Goal: Information Seeking & Learning: Learn about a topic

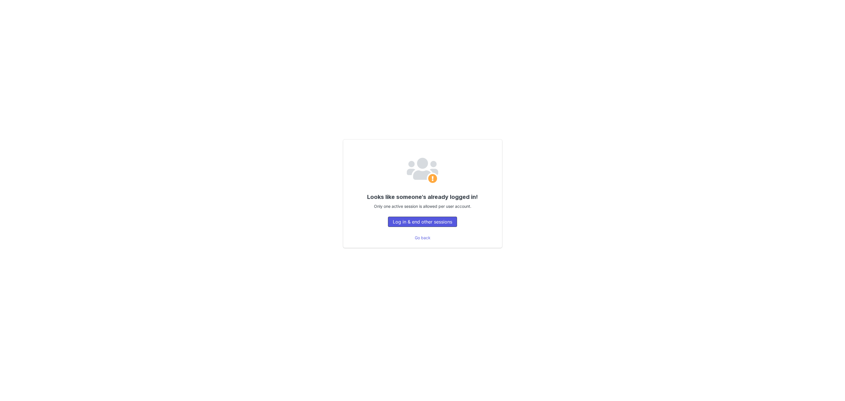
click at [415, 219] on button "Log in & end other sessions" at bounding box center [422, 221] width 69 height 10
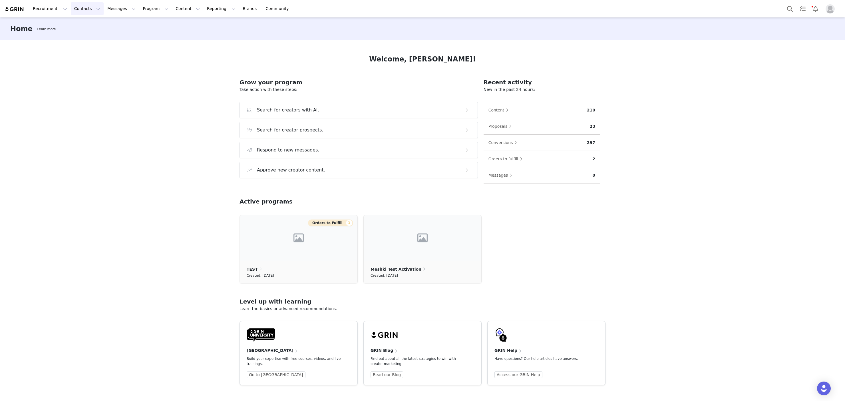
click at [77, 7] on button "Contacts Contacts" at bounding box center [87, 8] width 33 height 13
click at [45, 9] on button "Recruitment Recruitment" at bounding box center [49, 8] width 41 height 13
click at [45, 27] on p "Creator Search" at bounding box center [49, 25] width 30 height 6
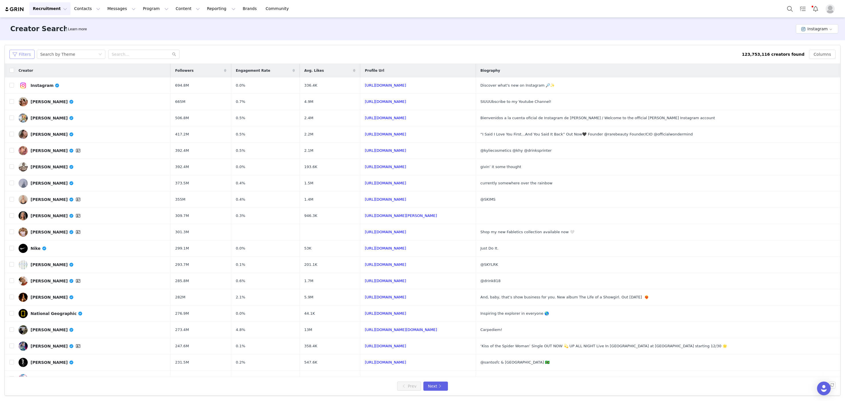
click at [27, 52] on button "Filters" at bounding box center [21, 54] width 25 height 9
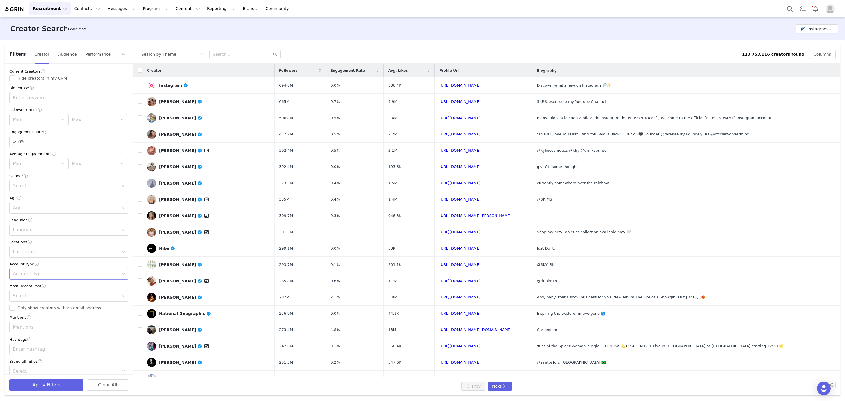
click at [62, 277] on div "Account Type" at bounding box center [66, 273] width 111 height 11
click at [51, 274] on div "Account Type" at bounding box center [66, 274] width 107 height 6
click at [125, 266] on icon "icon: down" at bounding box center [123, 266] width 3 height 3
click at [124, 265] on icon "icon: down" at bounding box center [123, 266] width 3 height 3
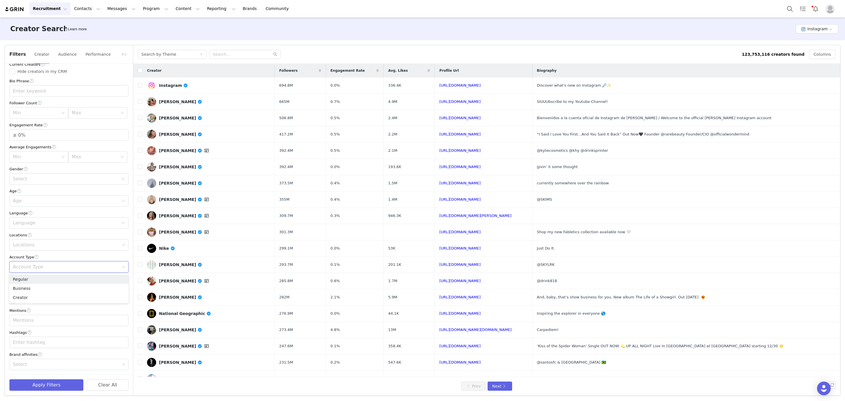
click at [124, 265] on icon "icon: down" at bounding box center [123, 266] width 3 height 3
click at [158, 56] on div "Search by Theme" at bounding box center [158, 54] width 35 height 9
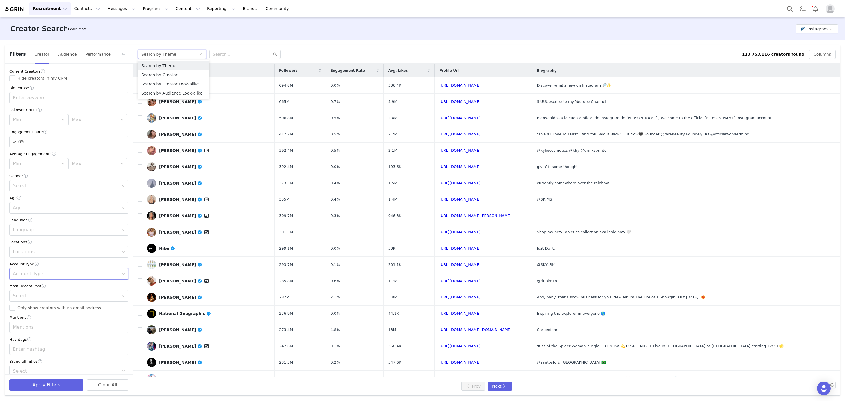
click at [223, 59] on div "Search by Theme 123,753,116 creators found Columns" at bounding box center [486, 54] width 707 height 19
click at [34, 259] on div "Current Creators Hide creators in my CRM Bio Phrase Follower Count Min Max Enga…" at bounding box center [69, 222] width 128 height 317
click at [37, 253] on div "Locations" at bounding box center [66, 252] width 107 height 6
drag, startPoint x: 14, startPoint y: 249, endPoint x: 0, endPoint y: 248, distance: 13.7
click at [0, 249] on html "Recruitment Recruitment Creator Search Curated Lists Landing Pages Web Extensio…" at bounding box center [422, 200] width 845 height 401
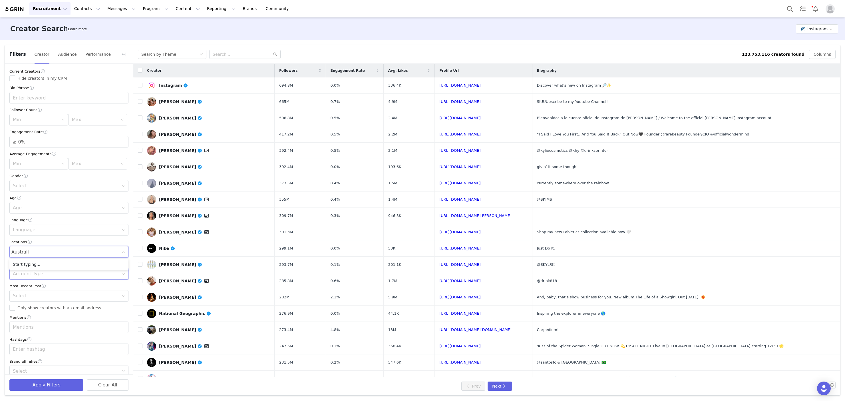
type input "Australia"
click at [19, 263] on li "Australia" at bounding box center [68, 263] width 119 height 9
click at [18, 188] on div "Select" at bounding box center [67, 185] width 108 height 11
click at [28, 207] on li "Female" at bounding box center [68, 207] width 119 height 9
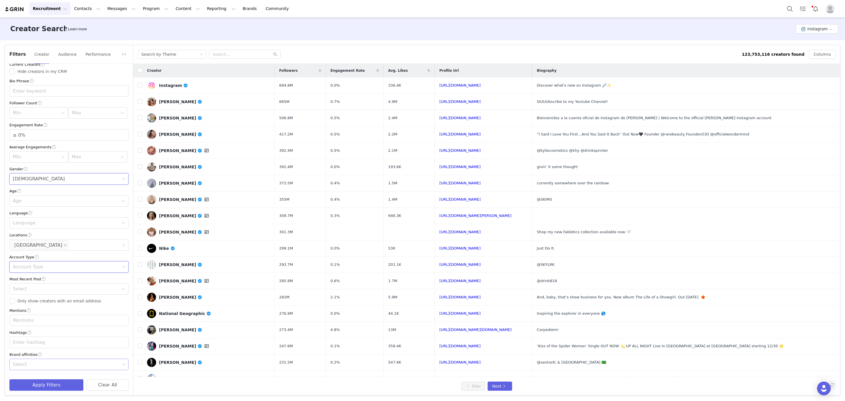
drag, startPoint x: 40, startPoint y: 363, endPoint x: 119, endPoint y: 364, distance: 78.8
click at [40, 363] on div "Select" at bounding box center [66, 364] width 107 height 6
click at [125, 363] on div "Select" at bounding box center [68, 363] width 119 height 11
click at [47, 292] on div "Select" at bounding box center [67, 288] width 108 height 11
click at [48, 291] on div "Select" at bounding box center [67, 288] width 108 height 11
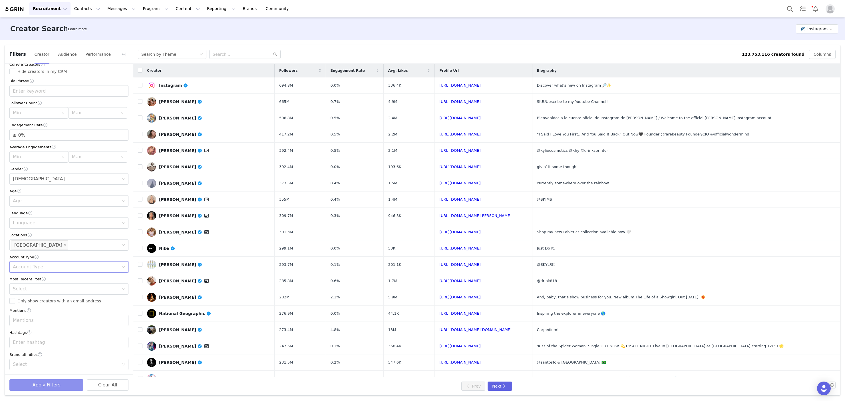
click at [29, 383] on button "Apply Filters" at bounding box center [46, 384] width 74 height 11
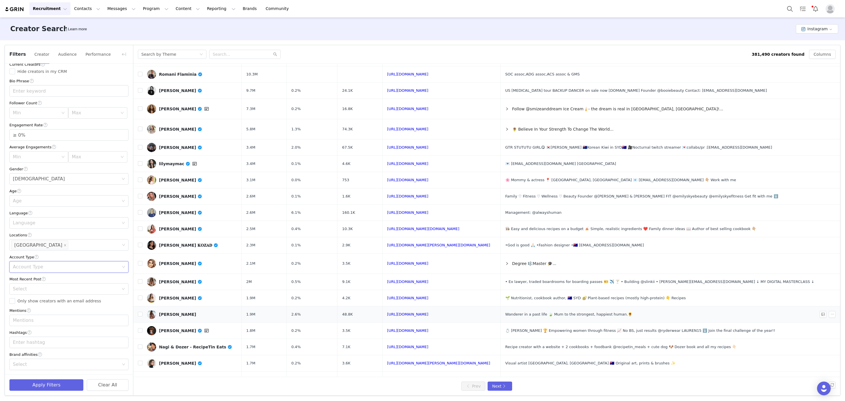
scroll to position [39, 0]
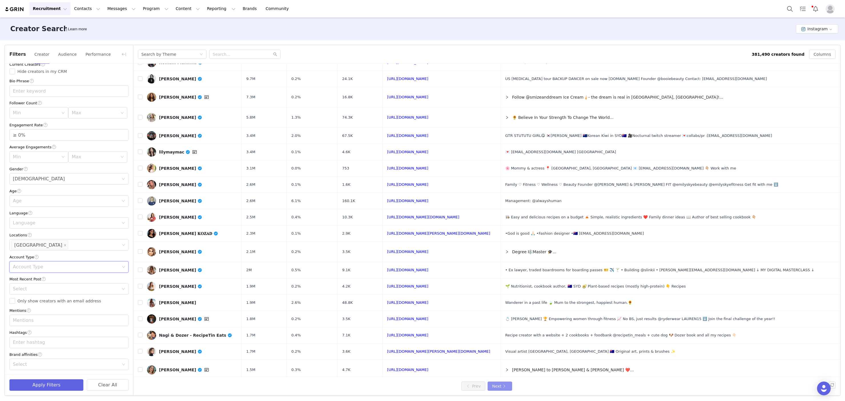
click at [491, 389] on button "Next" at bounding box center [500, 385] width 25 height 9
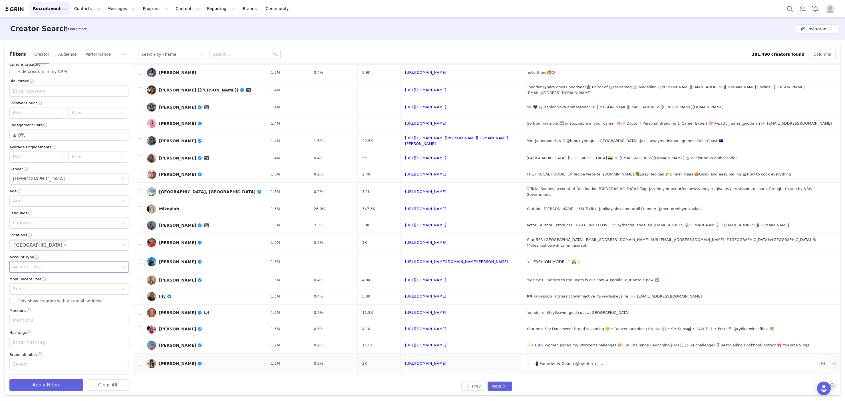
scroll to position [31, 0]
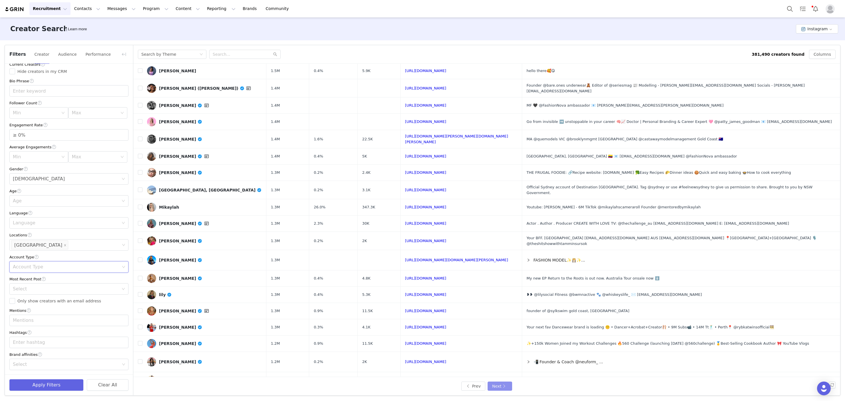
click at [498, 385] on button "Next" at bounding box center [500, 385] width 25 height 9
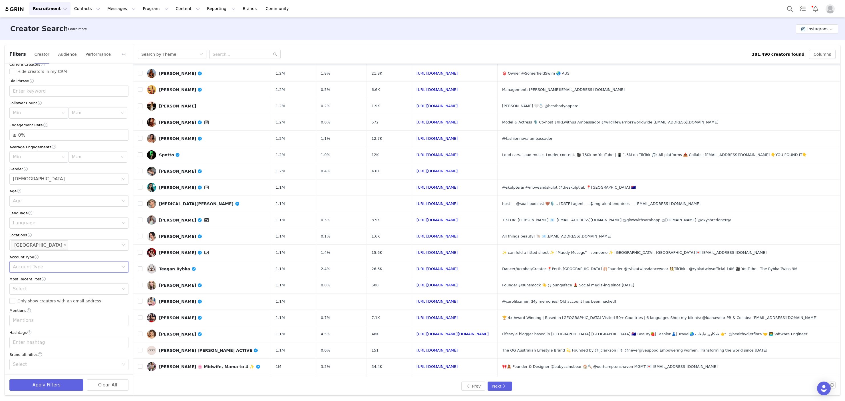
scroll to position [23, 0]
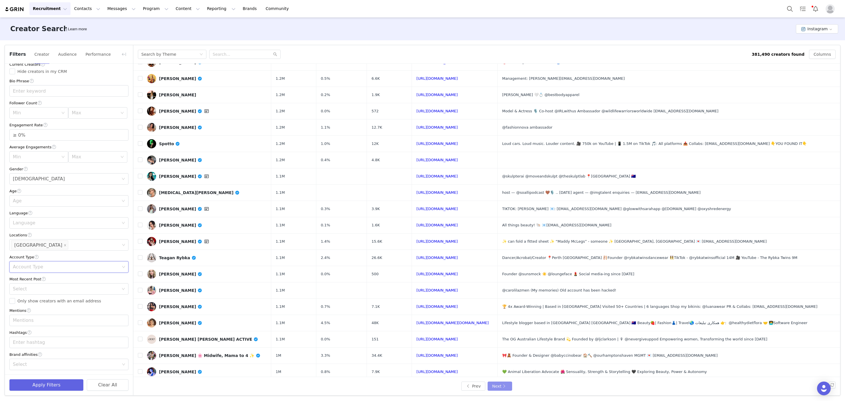
click at [506, 387] on button "Next" at bounding box center [500, 385] width 25 height 9
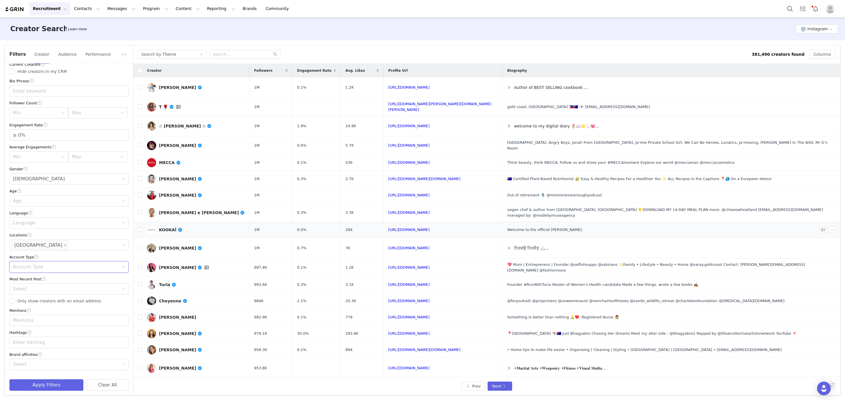
scroll to position [39, 0]
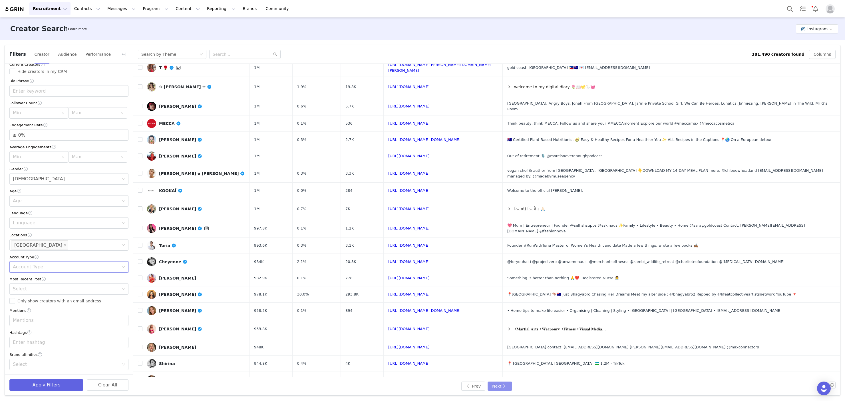
click at [498, 385] on button "Next" at bounding box center [500, 385] width 25 height 9
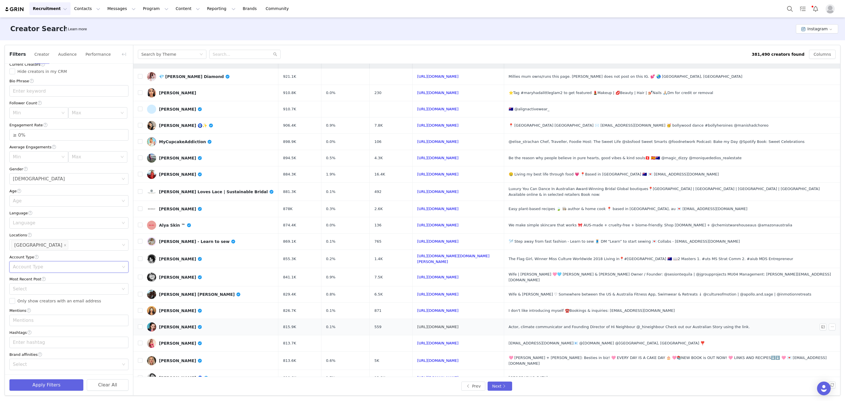
scroll to position [23, 0]
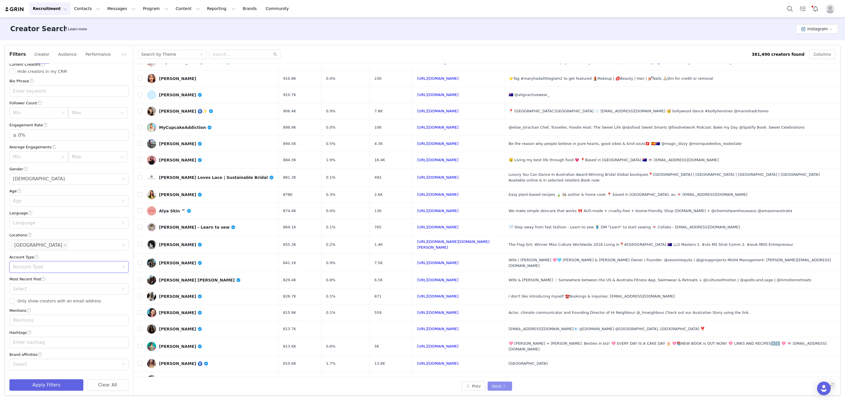
click at [510, 389] on button "Next" at bounding box center [500, 385] width 25 height 9
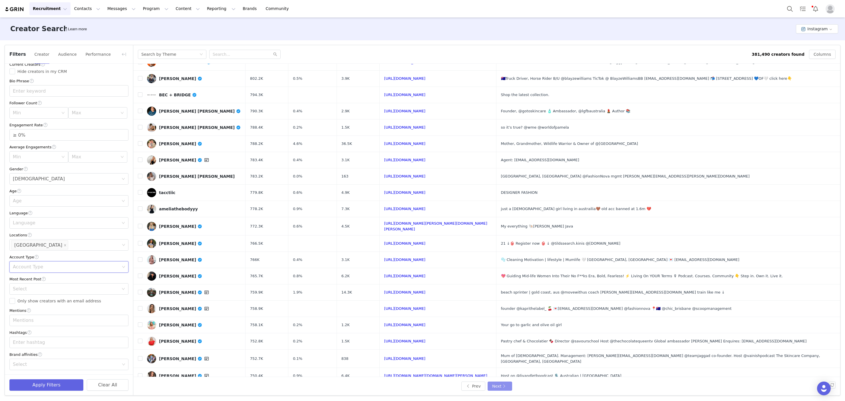
click at [499, 383] on button "Next" at bounding box center [500, 385] width 25 height 9
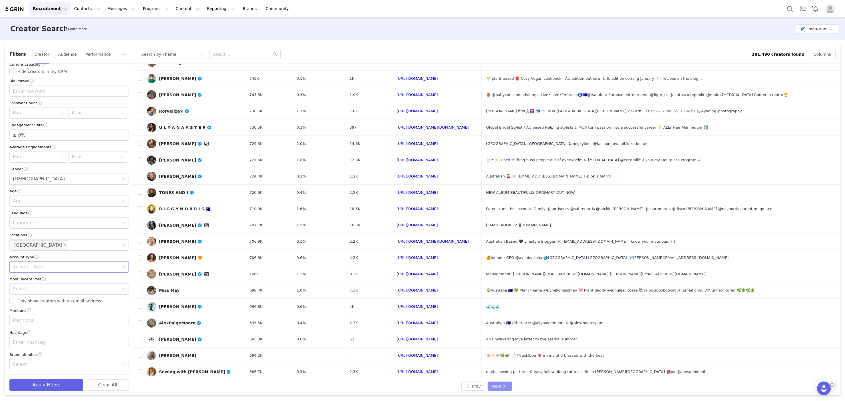
click at [504, 383] on button "Next" at bounding box center [500, 385] width 25 height 9
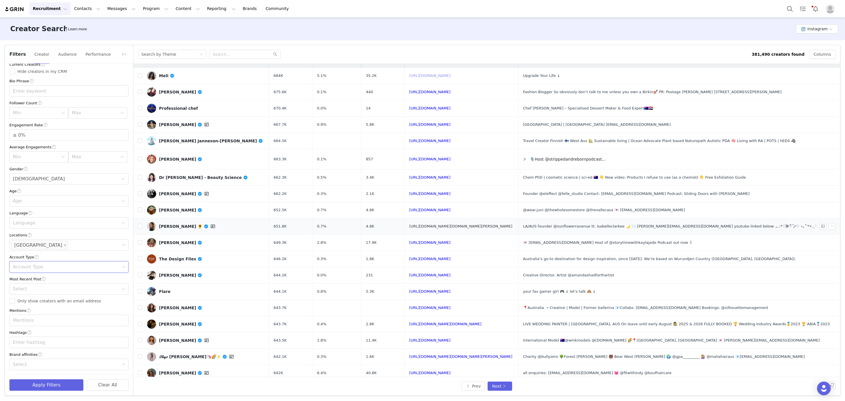
scroll to position [27, 0]
